Goal: Transaction & Acquisition: Purchase product/service

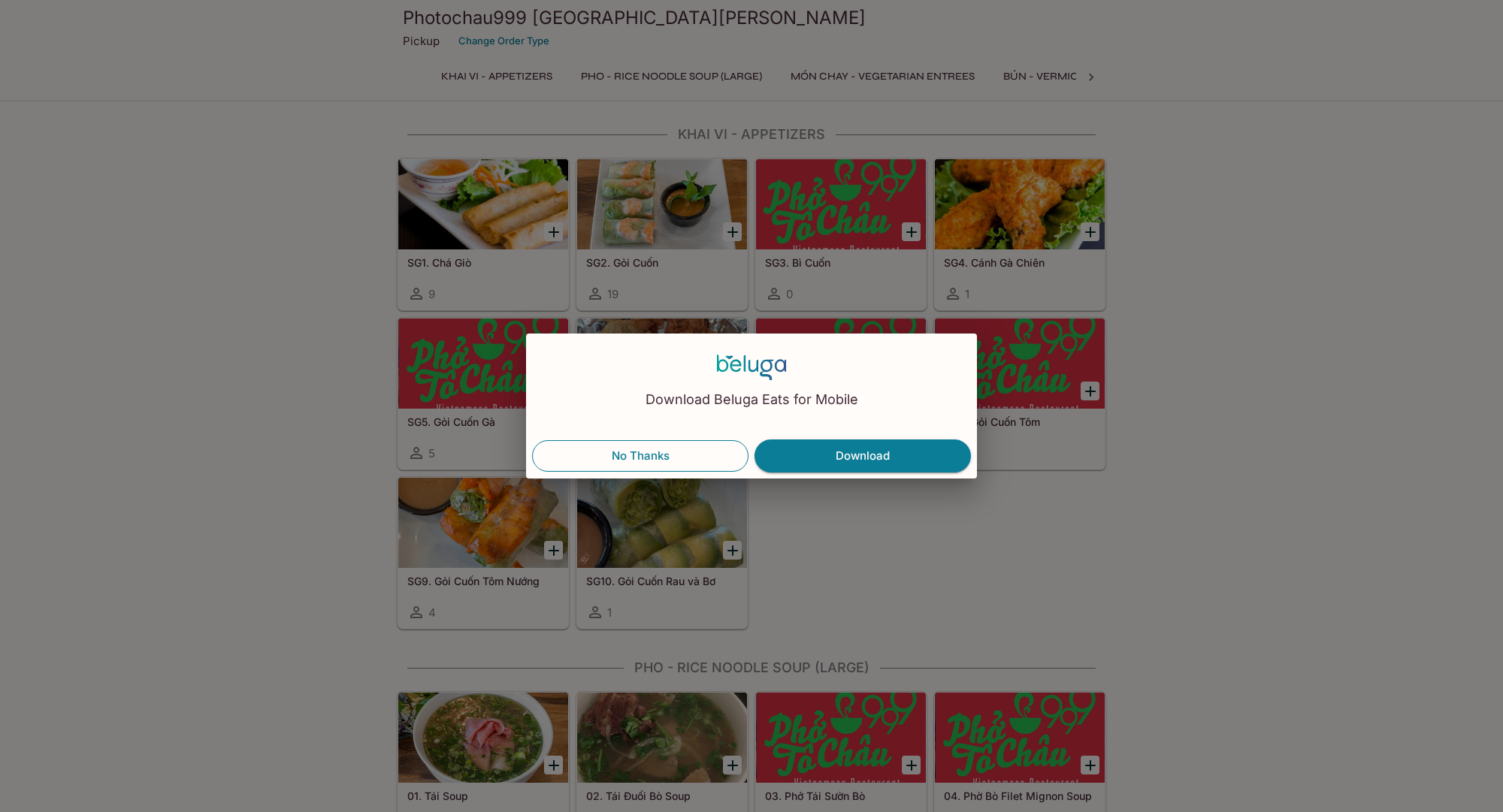
click at [639, 453] on button "No Thanks" at bounding box center [640, 455] width 216 height 32
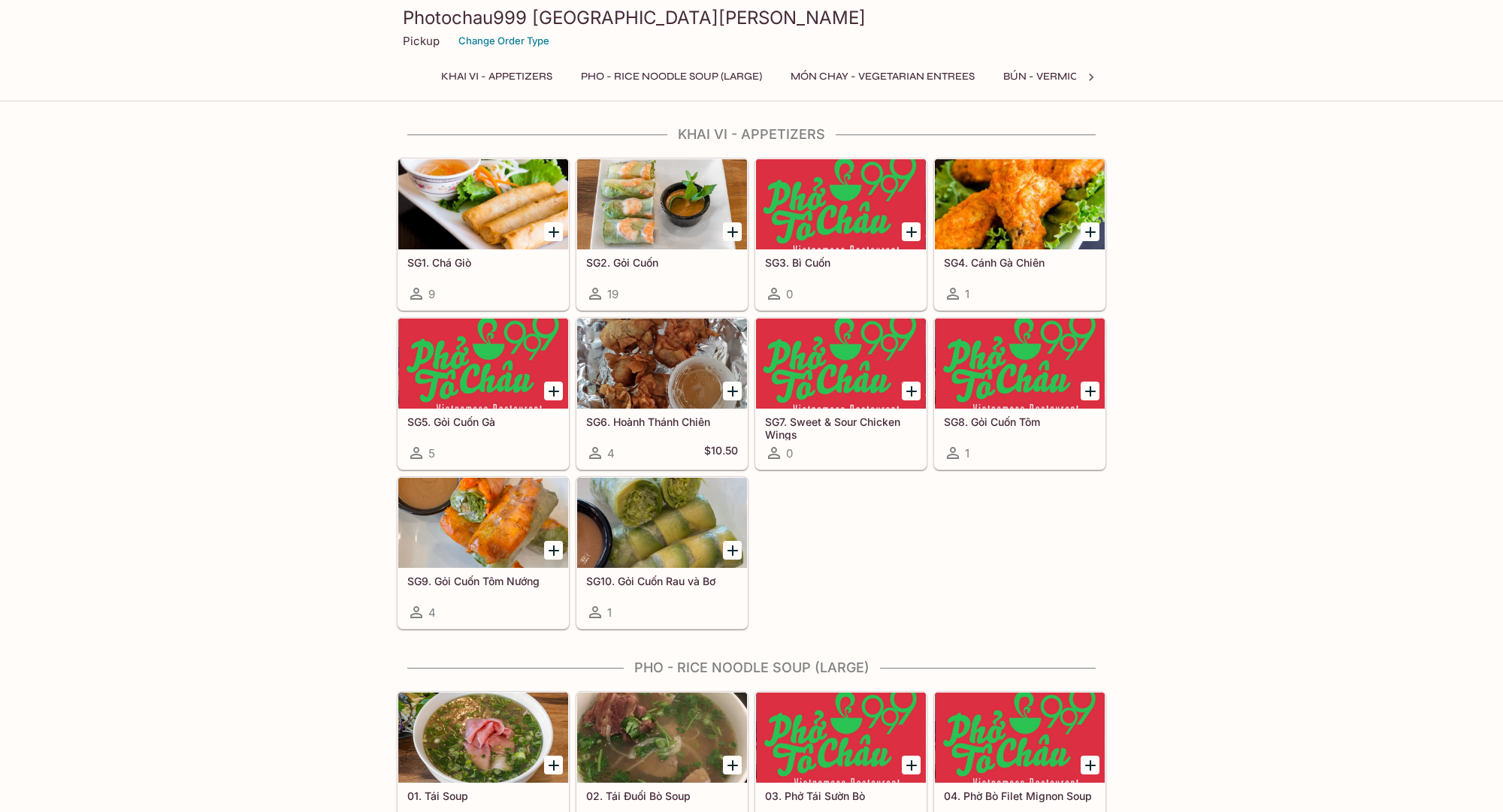
click at [468, 218] on div at bounding box center [483, 204] width 170 height 90
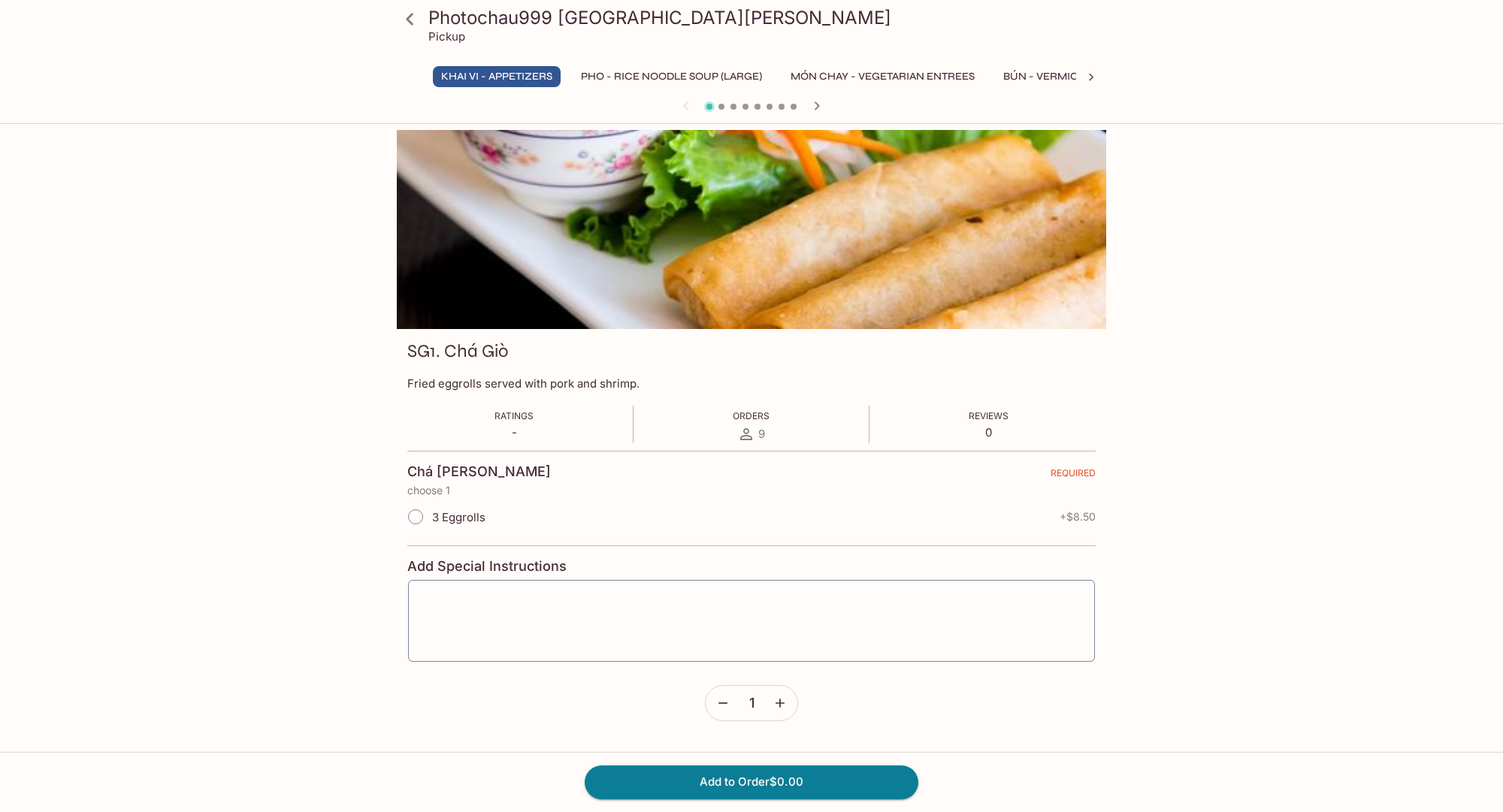
click at [415, 23] on icon at bounding box center [410, 19] width 26 height 26
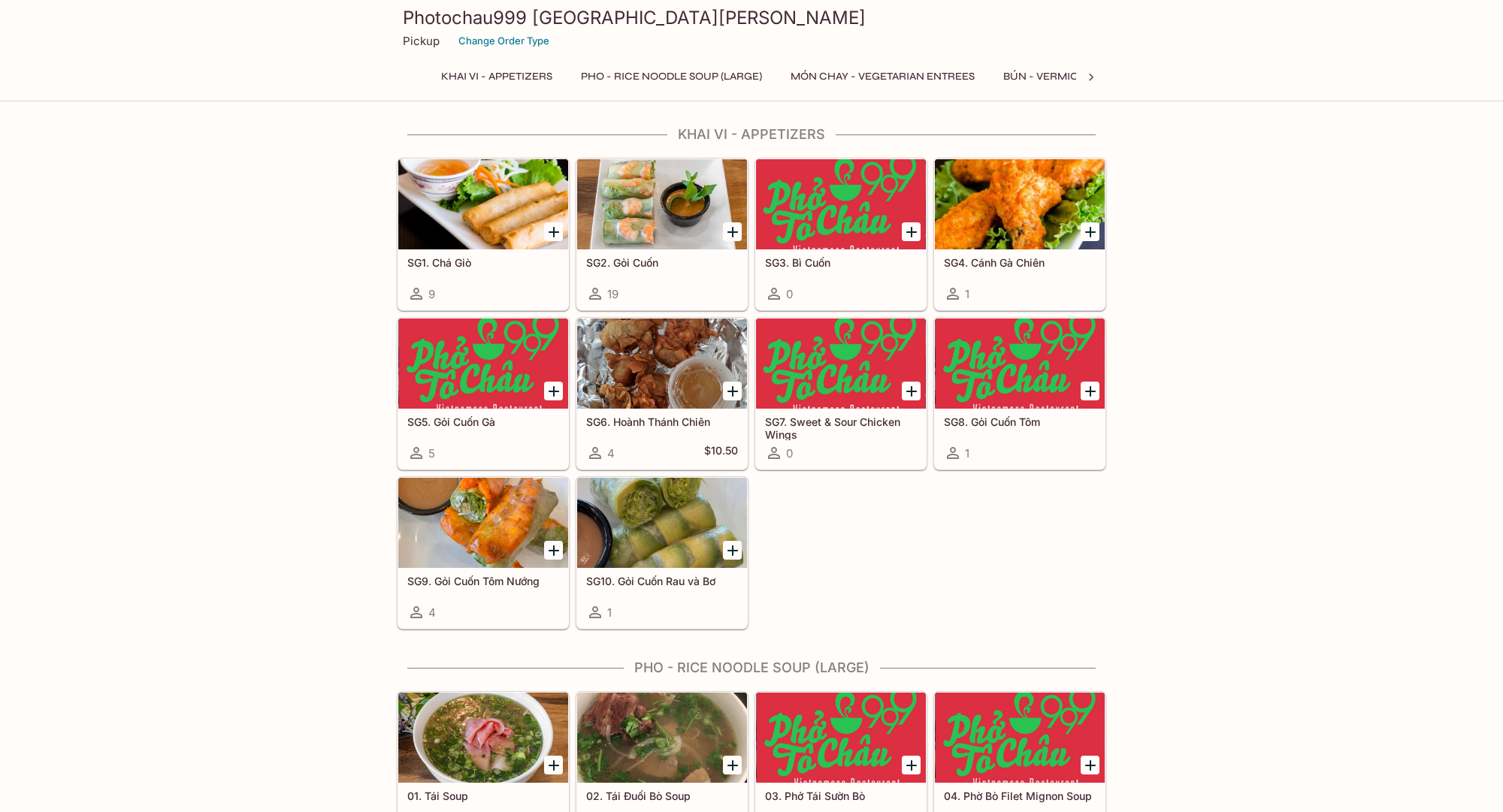
click at [601, 215] on div at bounding box center [661, 204] width 170 height 90
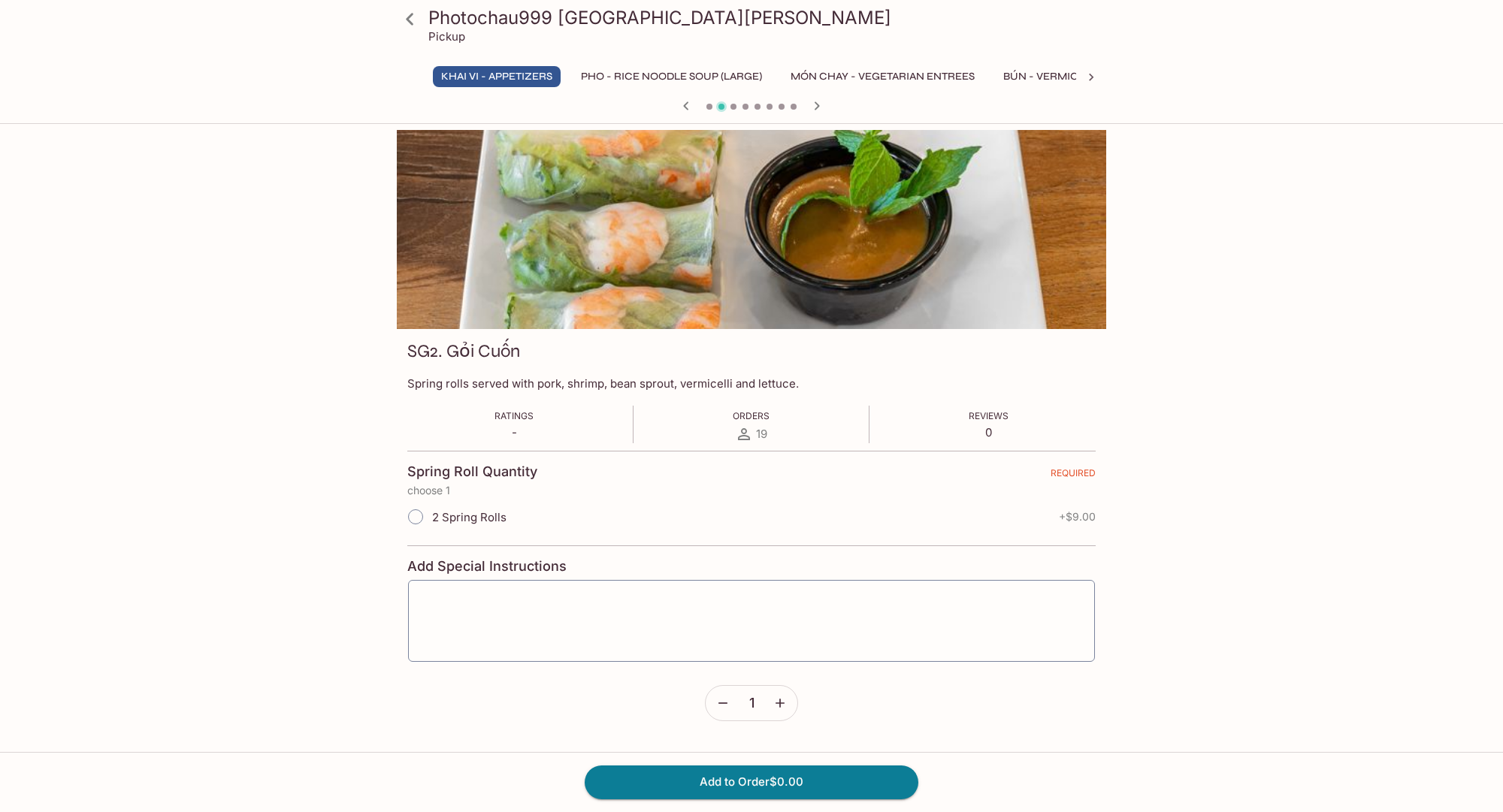
click at [403, 24] on icon at bounding box center [410, 19] width 26 height 26
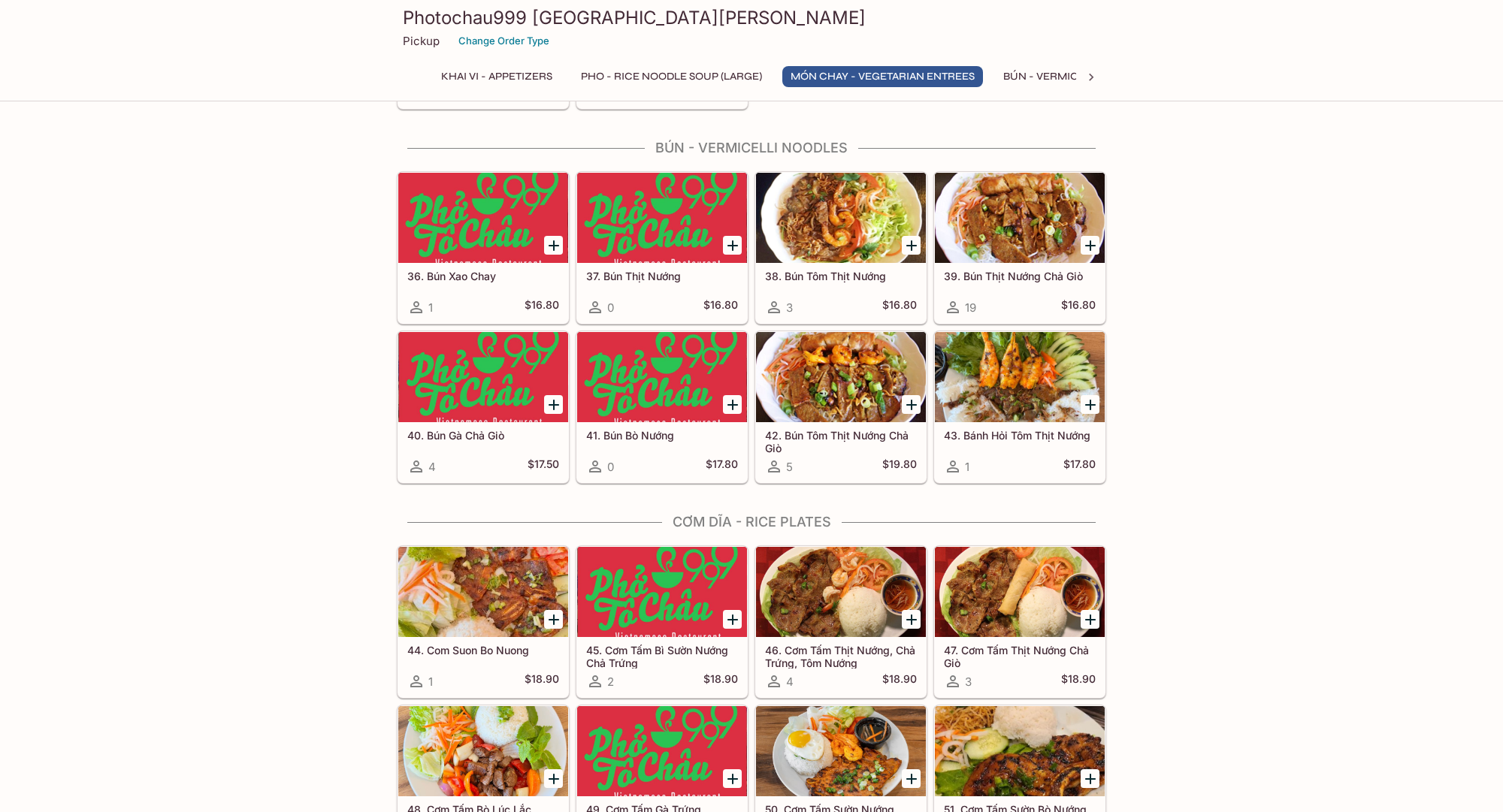
scroll to position [2065, 0]
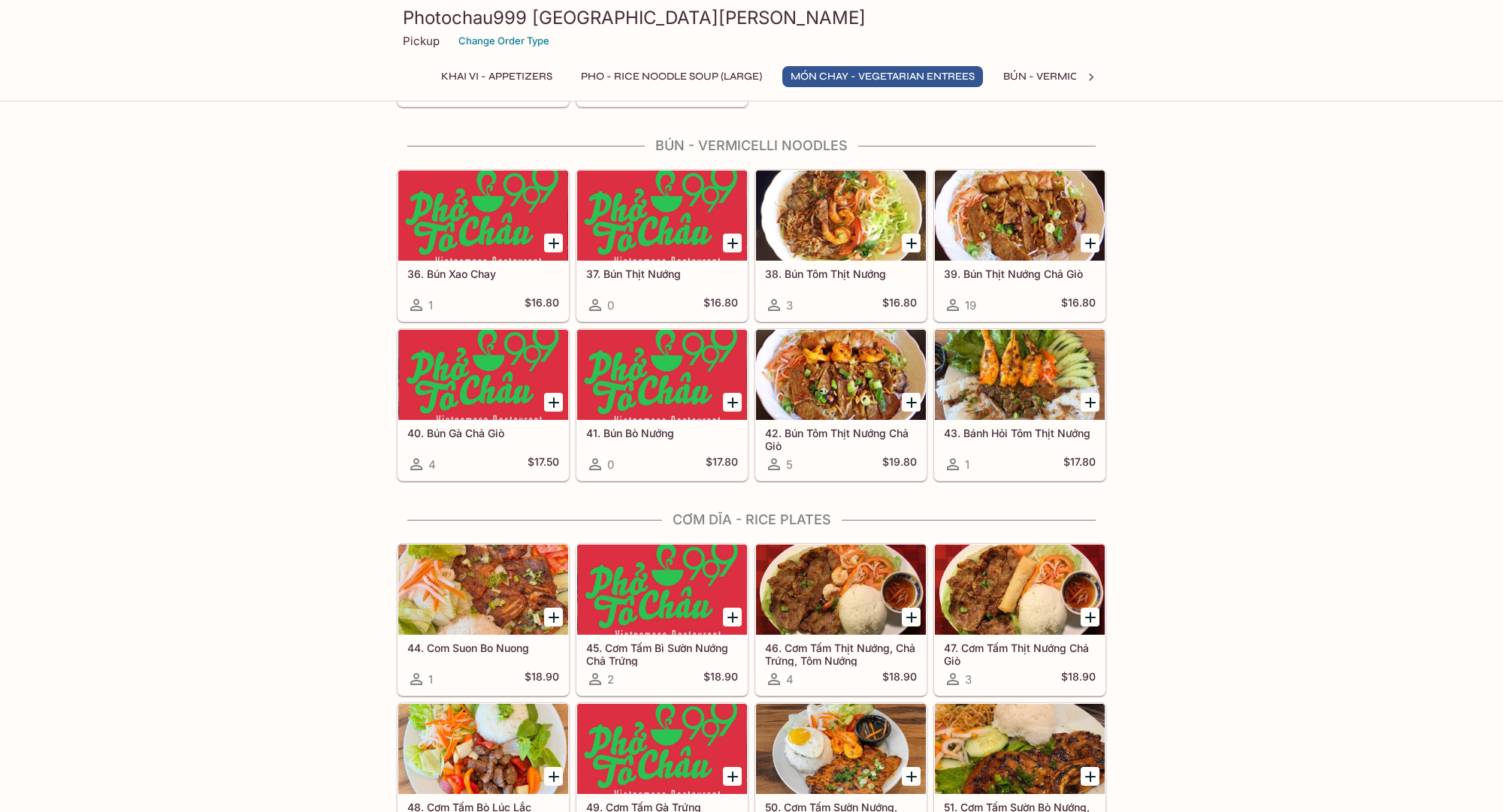
click at [1021, 397] on div at bounding box center [1019, 375] width 170 height 90
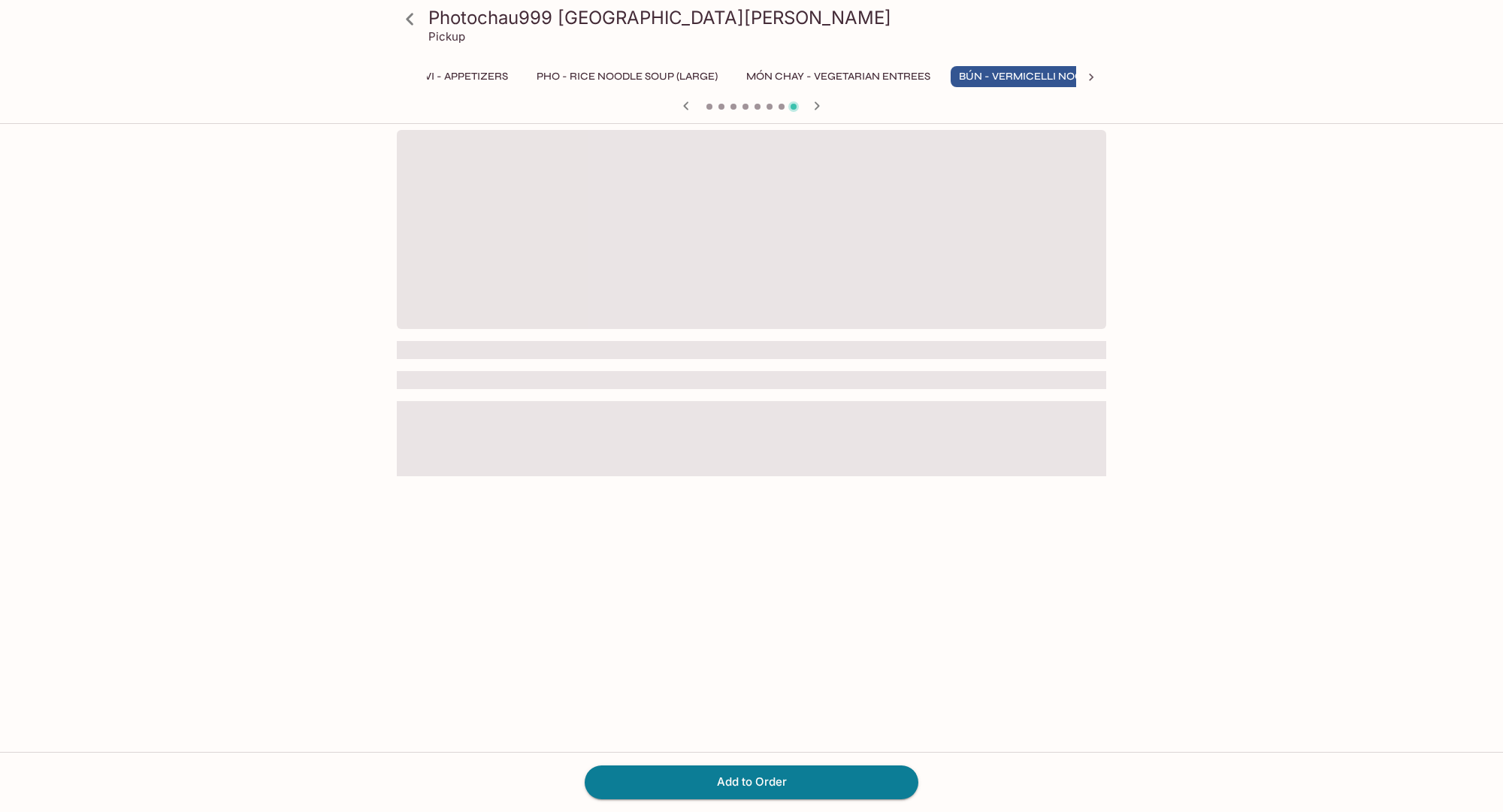
scroll to position [0, 90]
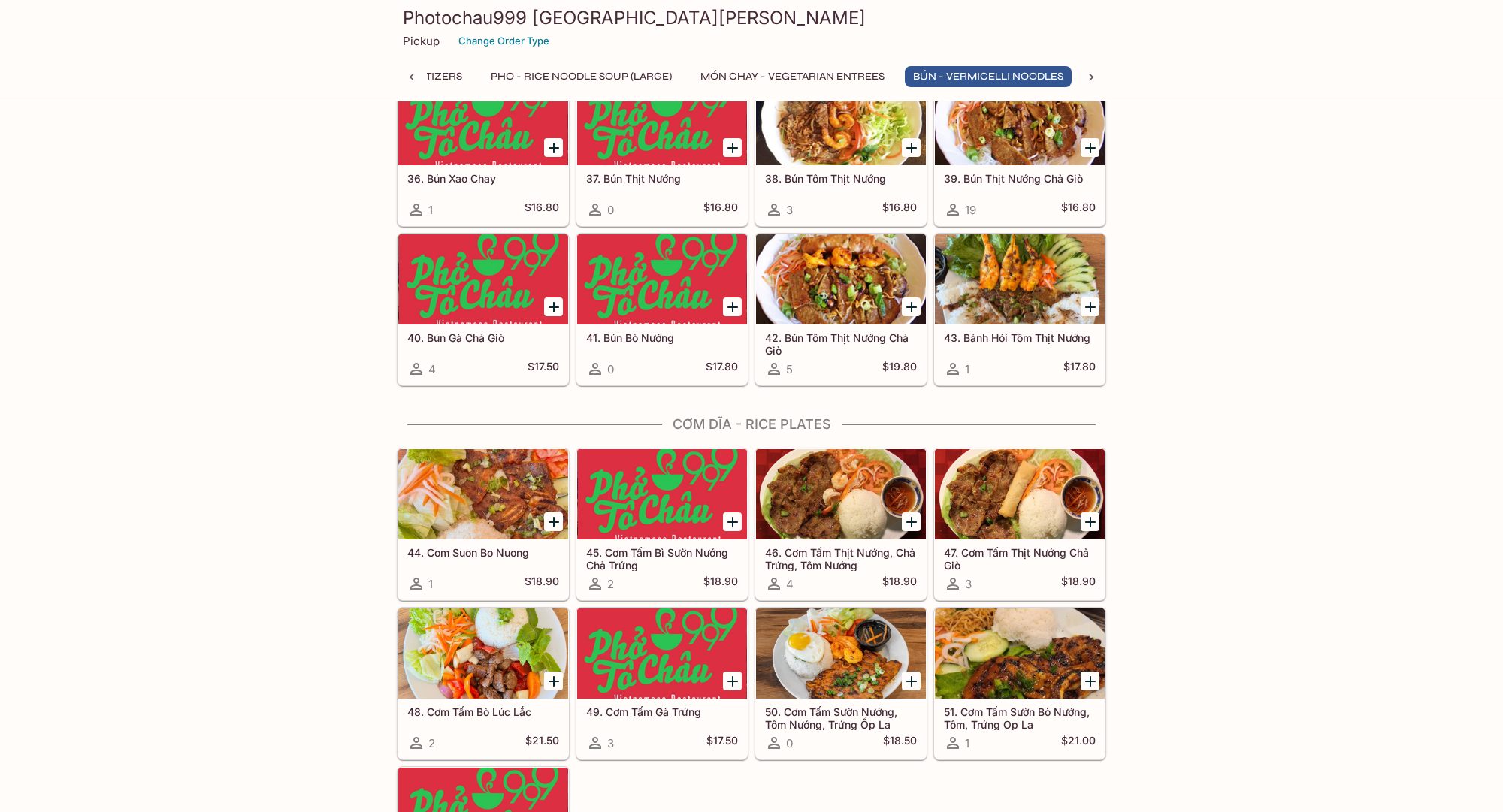
click at [852, 345] on h5 "42. Bún Tôm Thịt Nướng Chả Giò" at bounding box center [840, 343] width 152 height 24
